Goal: Task Accomplishment & Management: Use online tool/utility

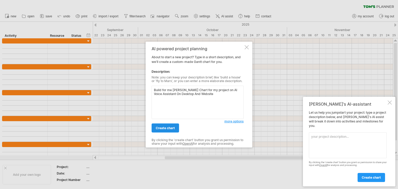
type textarea "Build for me [PERSON_NAME] Chart for my project on AI Voice Assistant On Deskto…"
click at [164, 129] on span "create chart" at bounding box center [165, 128] width 19 height 4
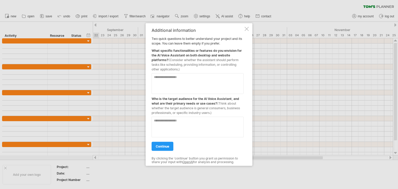
click at [248, 31] on div at bounding box center [247, 29] width 4 height 4
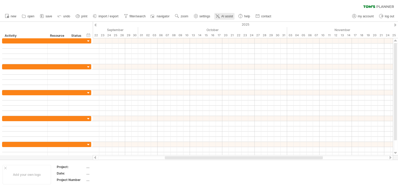
click at [218, 17] on icon at bounding box center [217, 15] width 5 height 5
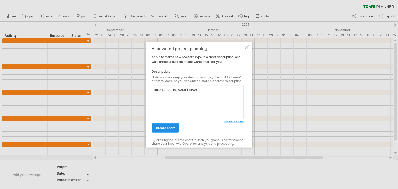
type textarea "Build [PERSON_NAME] Chart"
click at [173, 131] on link "create chart" at bounding box center [165, 128] width 27 height 9
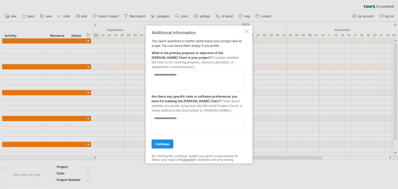
click at [158, 143] on span "continue" at bounding box center [162, 144] width 13 height 4
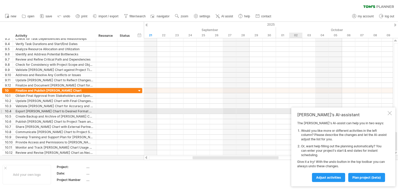
click at [392, 113] on div "[PERSON_NAME]'s AI-assistant The [PERSON_NAME]'s AI-assist can help you in two …" at bounding box center [344, 147] width 104 height 79
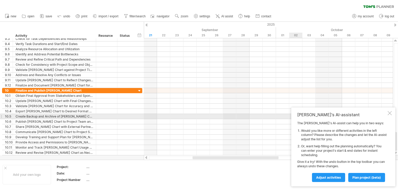
click at [390, 114] on div at bounding box center [390, 113] width 4 height 4
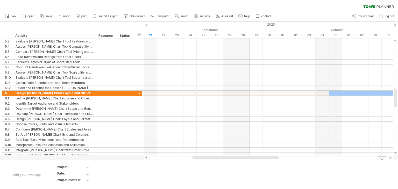
drag, startPoint x: 254, startPoint y: 162, endPoint x: 287, endPoint y: 156, distance: 33.4
click at [288, 157] on div "Trying to reach [DOMAIN_NAME] Connected again... 0% clear filter new 1" at bounding box center [199, 94] width 398 height 189
drag, startPoint x: 263, startPoint y: 161, endPoint x: 286, endPoint y: 160, distance: 23.4
click at [286, 160] on div "Add your own logo Project: .... Date: .... Project Number ...." at bounding box center [199, 175] width 398 height 30
drag, startPoint x: 245, startPoint y: 163, endPoint x: 273, endPoint y: 160, distance: 28.2
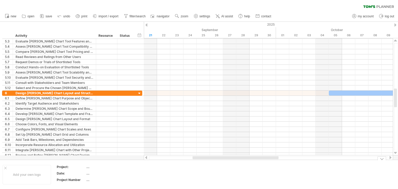
click at [273, 160] on div "Add your own logo Project: .... Date: .... Project Number ...." at bounding box center [199, 175] width 398 height 30
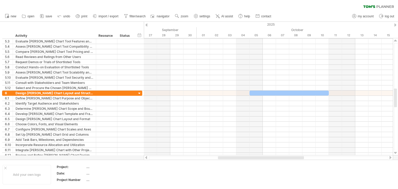
drag, startPoint x: 263, startPoint y: 159, endPoint x: 278, endPoint y: 153, distance: 16.4
click at [287, 160] on div at bounding box center [269, 157] width 250 height 5
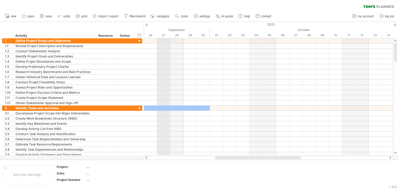
click at [167, 29] on div "September" at bounding box center [11, 29] width 397 height 5
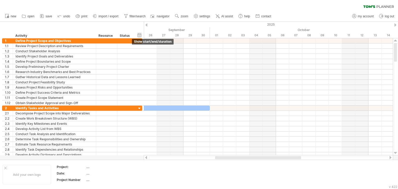
click at [140, 34] on div "hide start/end/duration show start/end/duration" at bounding box center [139, 34] width 5 height 5
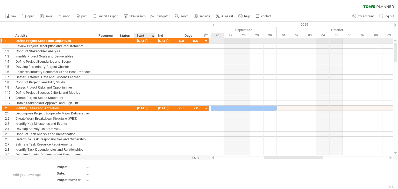
click at [141, 41] on div "[DATE]" at bounding box center [144, 40] width 21 height 5
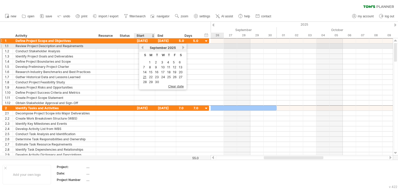
click at [142, 47] on link "previous" at bounding box center [143, 48] width 4 height 4
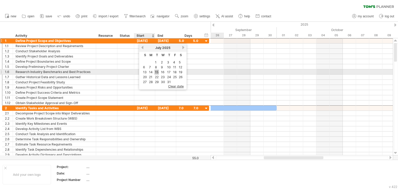
click at [157, 72] on link "15" at bounding box center [157, 72] width 4 height 5
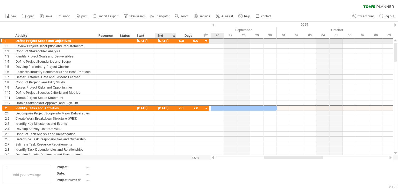
click at [168, 42] on div "[DATE]" at bounding box center [165, 40] width 21 height 5
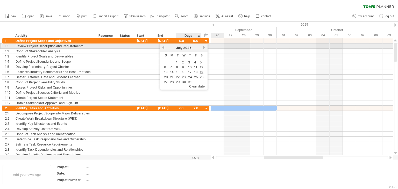
click at [203, 47] on link "next" at bounding box center [205, 48] width 4 height 4
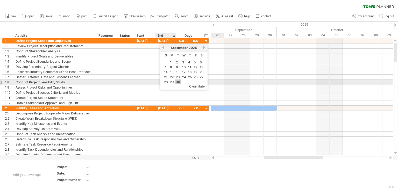
click at [178, 81] on link "30" at bounding box center [178, 82] width 5 height 5
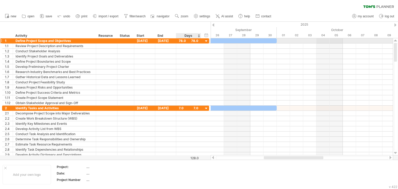
click at [207, 41] on div at bounding box center [206, 41] width 5 height 5
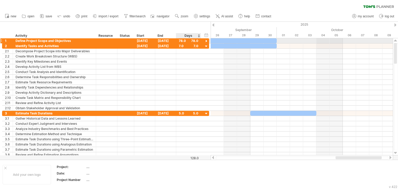
click at [206, 42] on div at bounding box center [206, 41] width 5 height 5
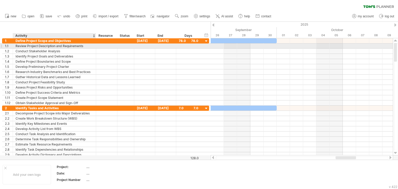
click at [83, 45] on div "Review Project Description and Requirements" at bounding box center [55, 46] width 78 height 5
